Goal: Transaction & Acquisition: Purchase product/service

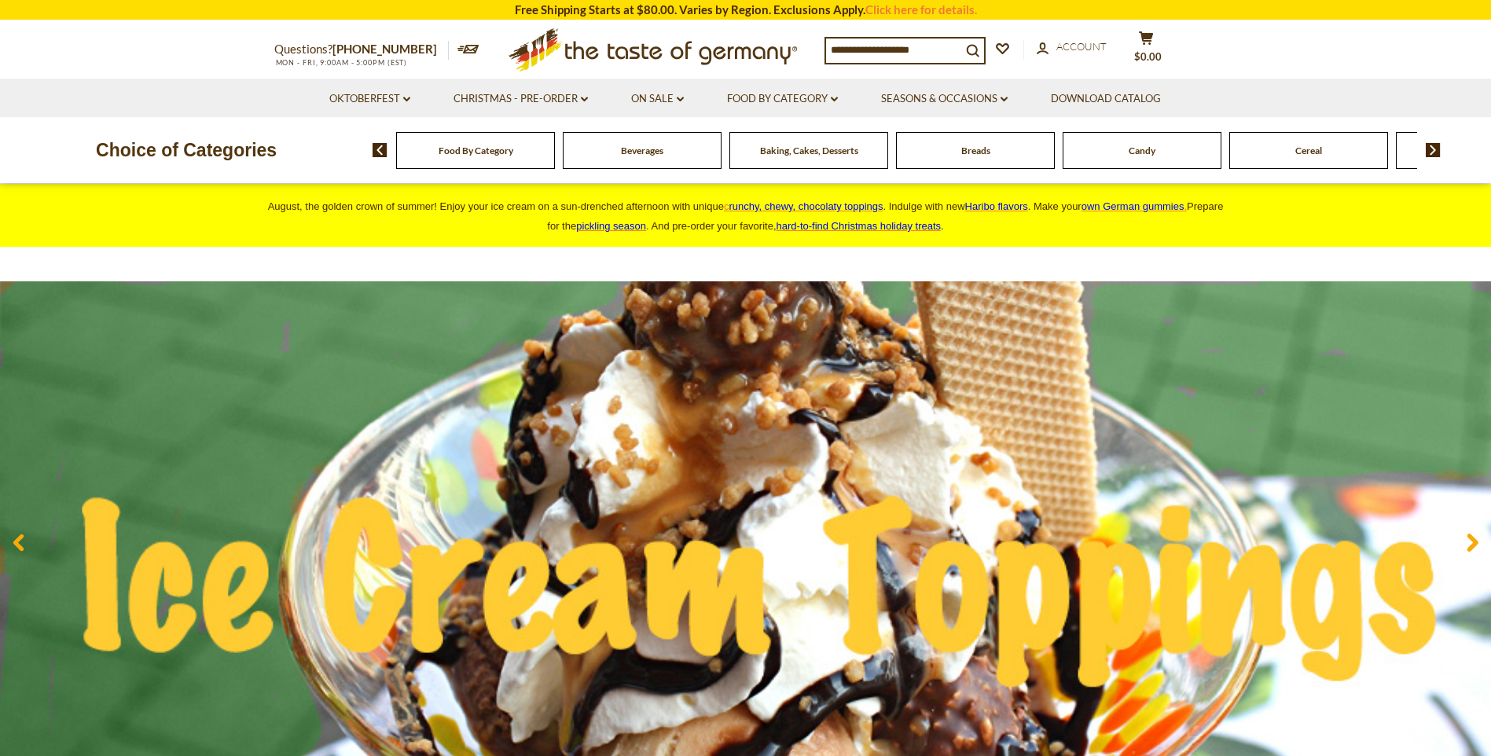
click at [555, 157] on div "Candy" at bounding box center [475, 150] width 159 height 37
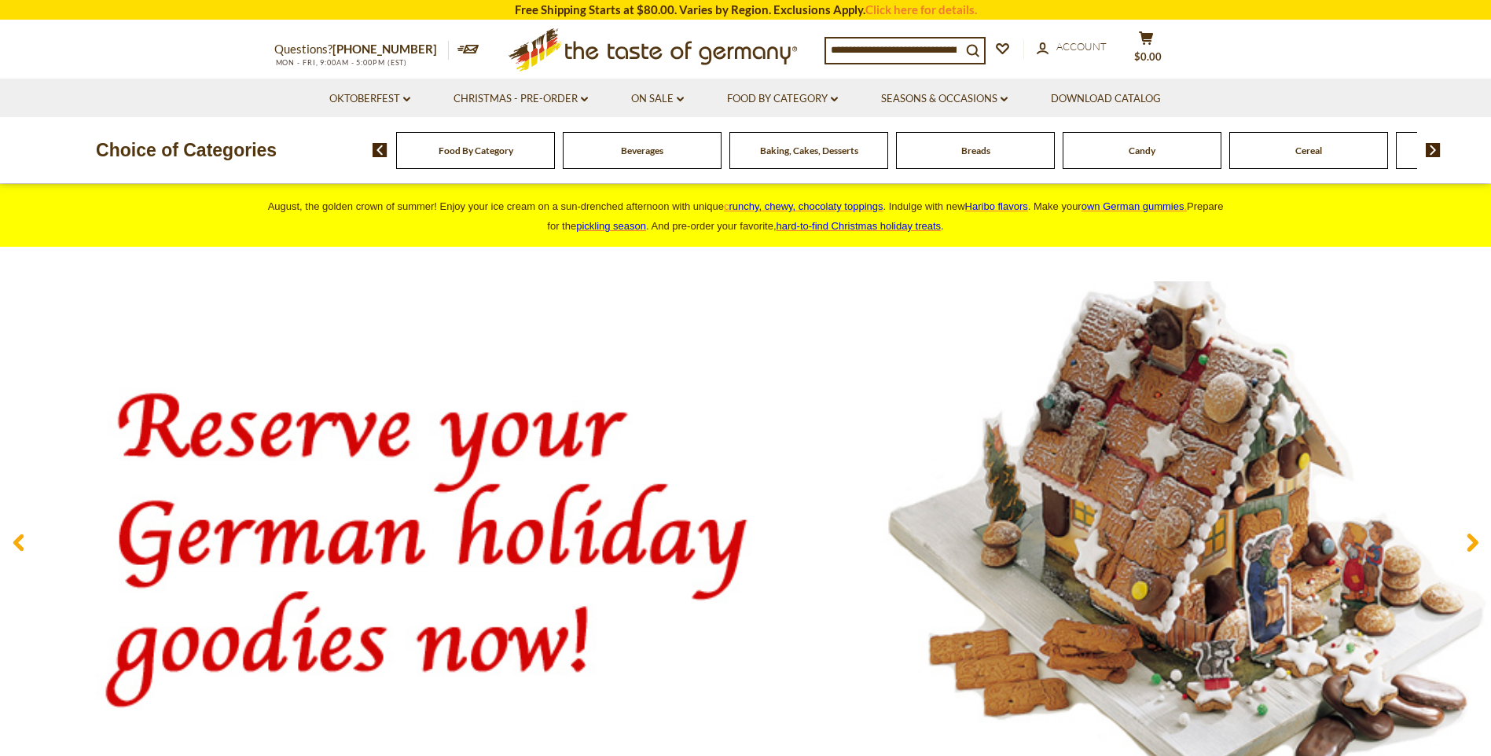
click at [846, 43] on input at bounding box center [893, 50] width 135 height 22
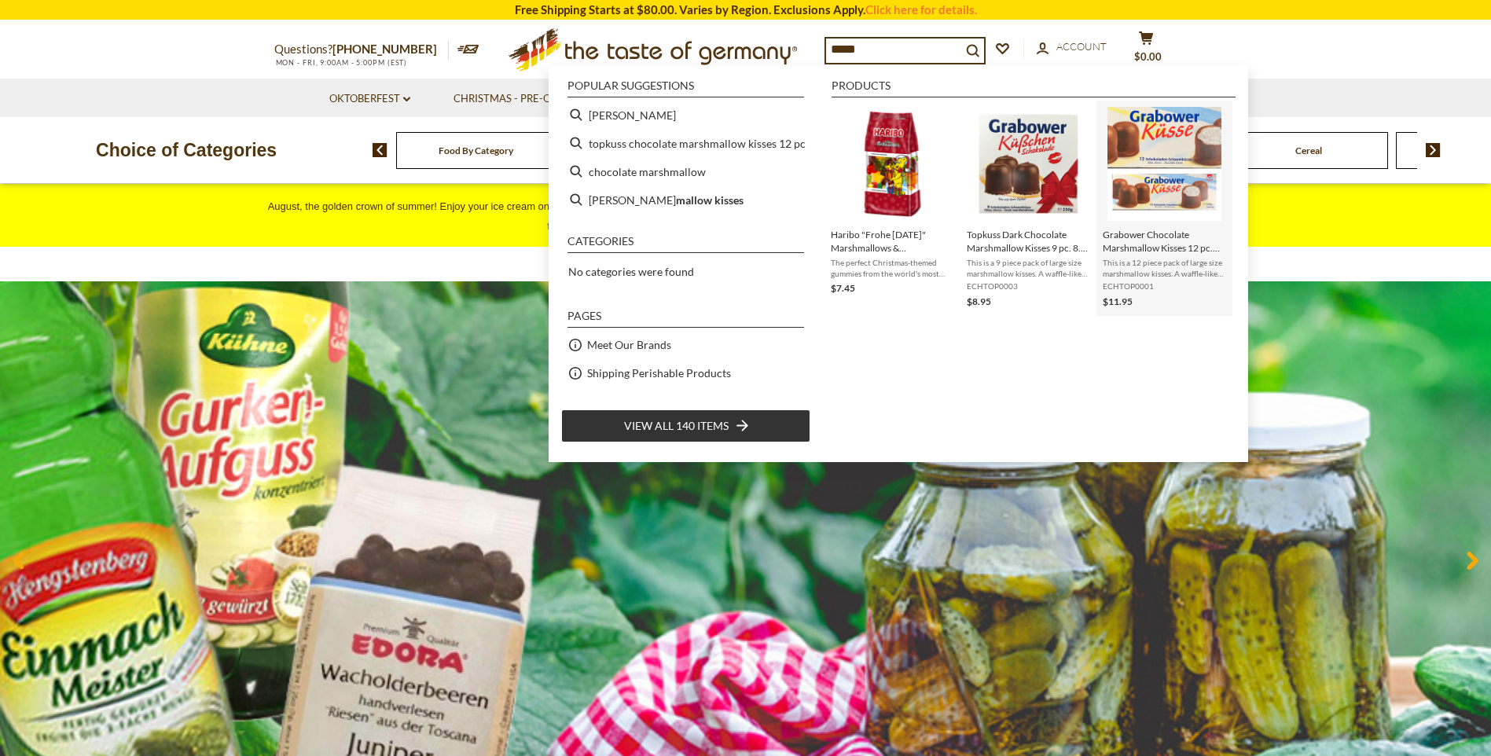
type input "*****"
click at [1158, 182] on img "Grabower Chocolate Marshmallow Kisses 12 pc. large 10.6 oz" at bounding box center [1164, 164] width 114 height 114
